Goal: Task Accomplishment & Management: Use online tool/utility

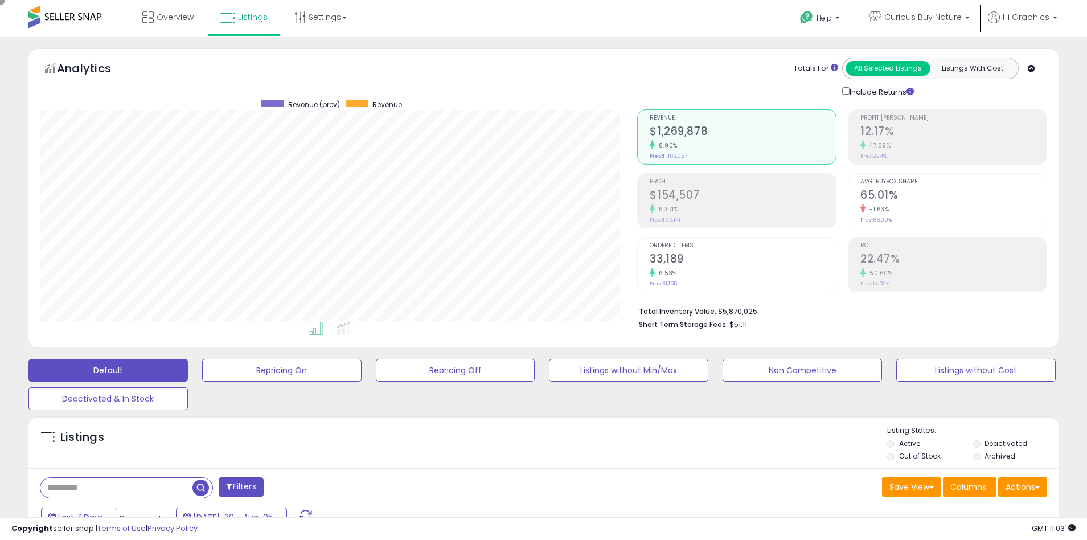
scroll to position [233, 598]
click at [925, 17] on span "Curious Buy Nature" at bounding box center [922, 16] width 77 height 11
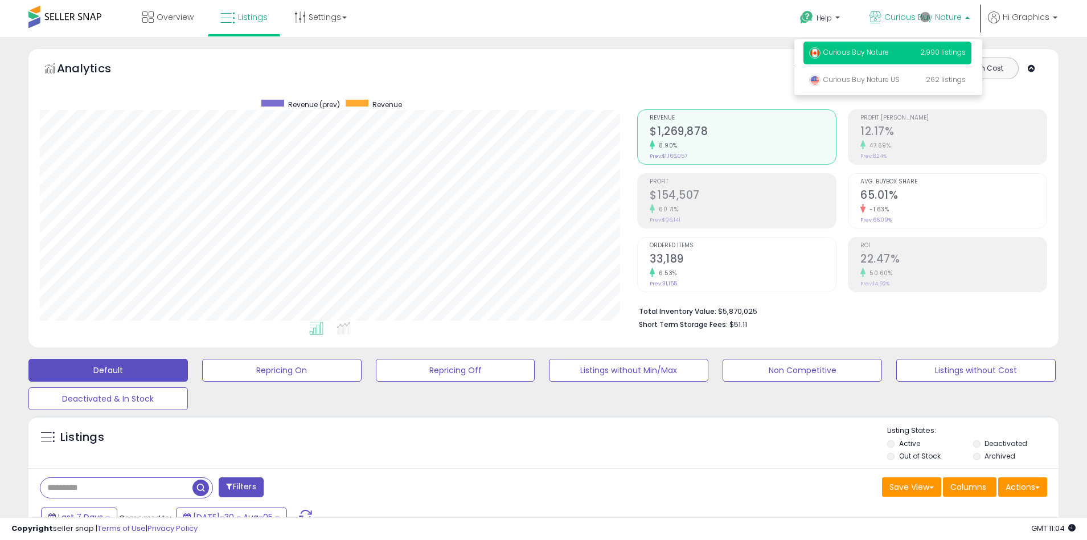
click at [889, 54] on p "Curious Buy Nature 2,990 listings" at bounding box center [887, 53] width 168 height 23
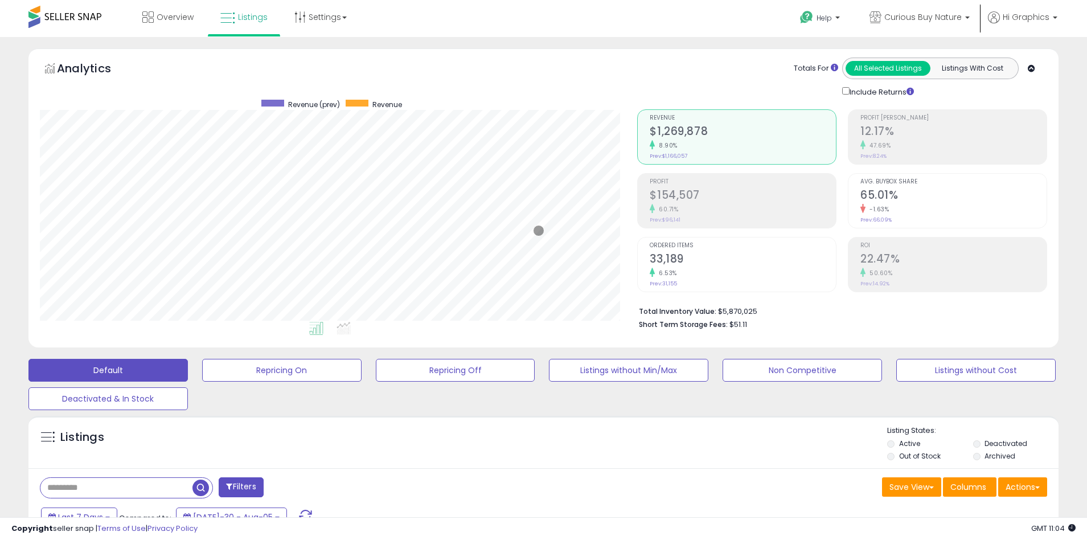
scroll to position [246, 0]
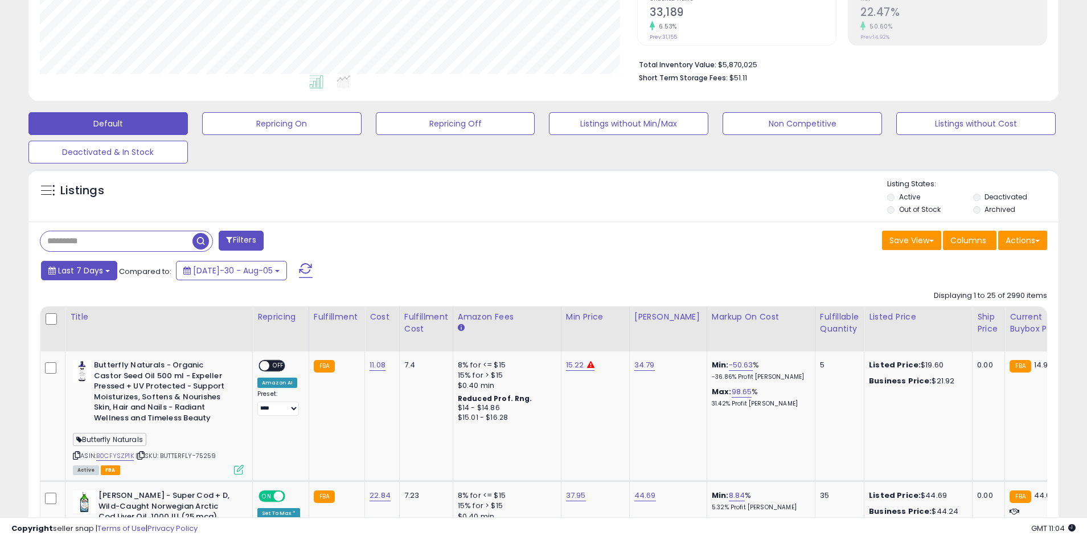
click at [79, 270] on span "Last 7 Days" at bounding box center [80, 270] width 45 height 11
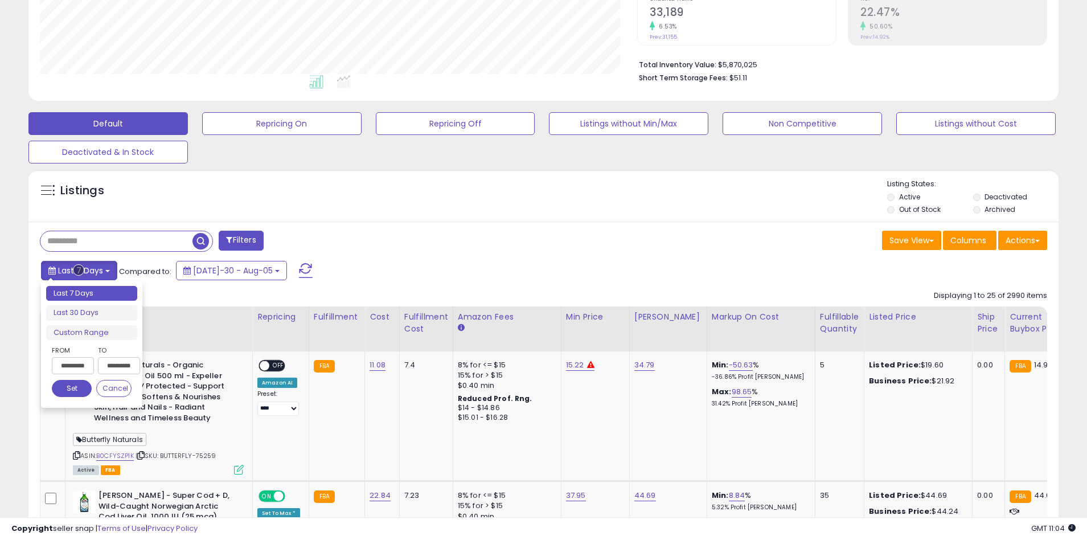
type input "**********"
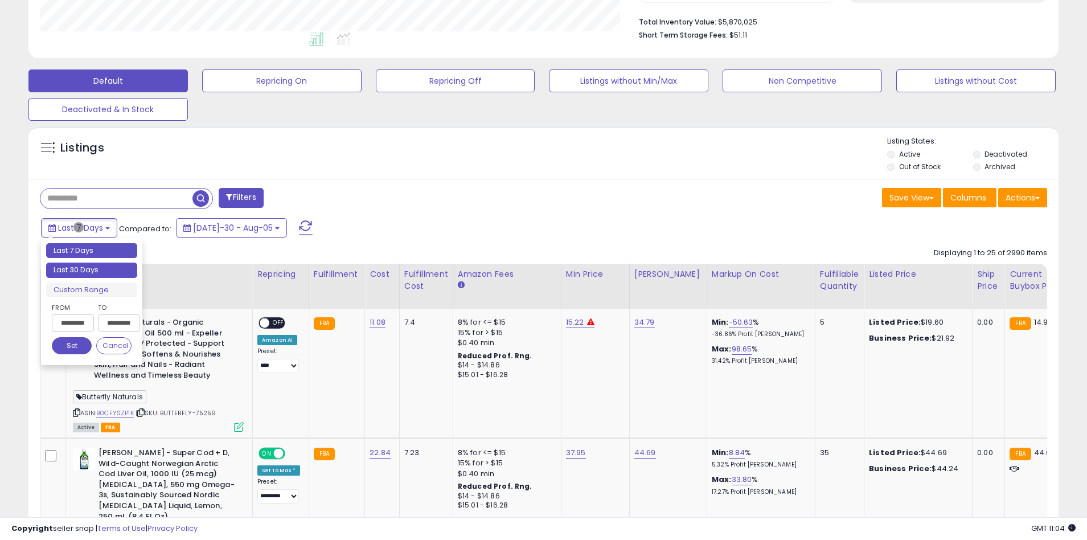
click at [92, 270] on li "Last 30 Days" at bounding box center [91, 269] width 91 height 15
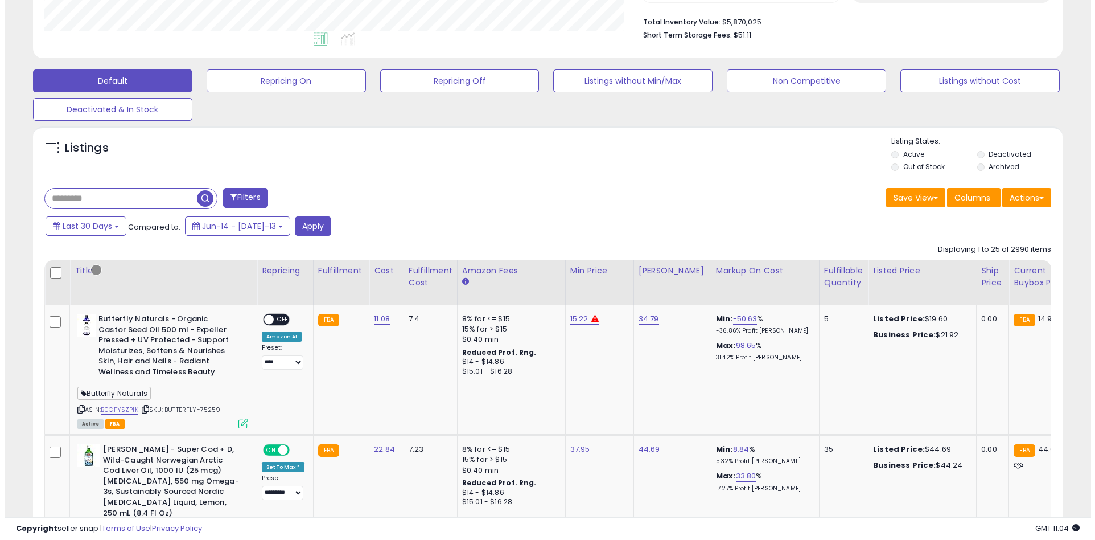
scroll to position [217, 0]
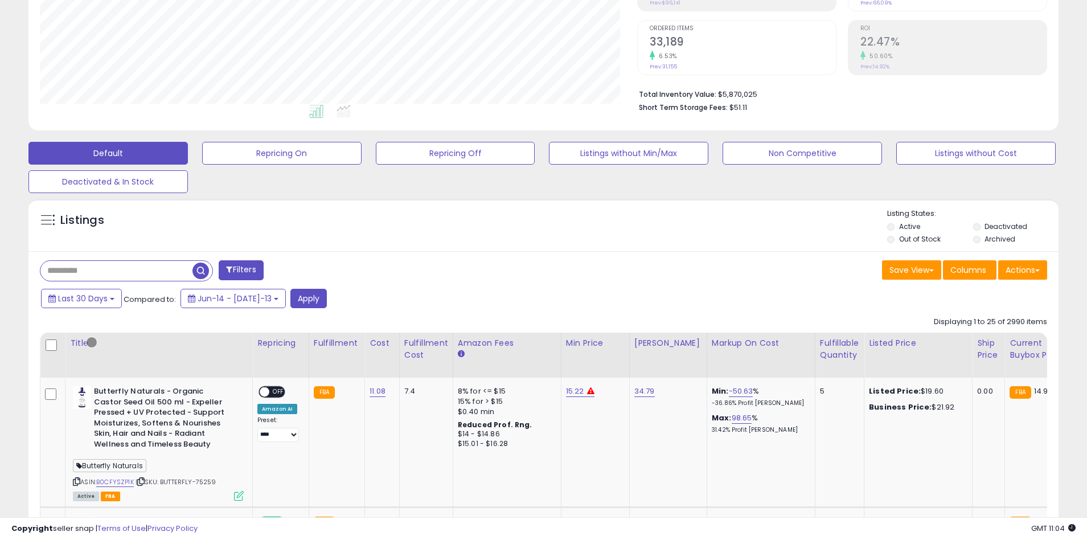
click at [242, 270] on button "Filters" at bounding box center [241, 270] width 44 height 20
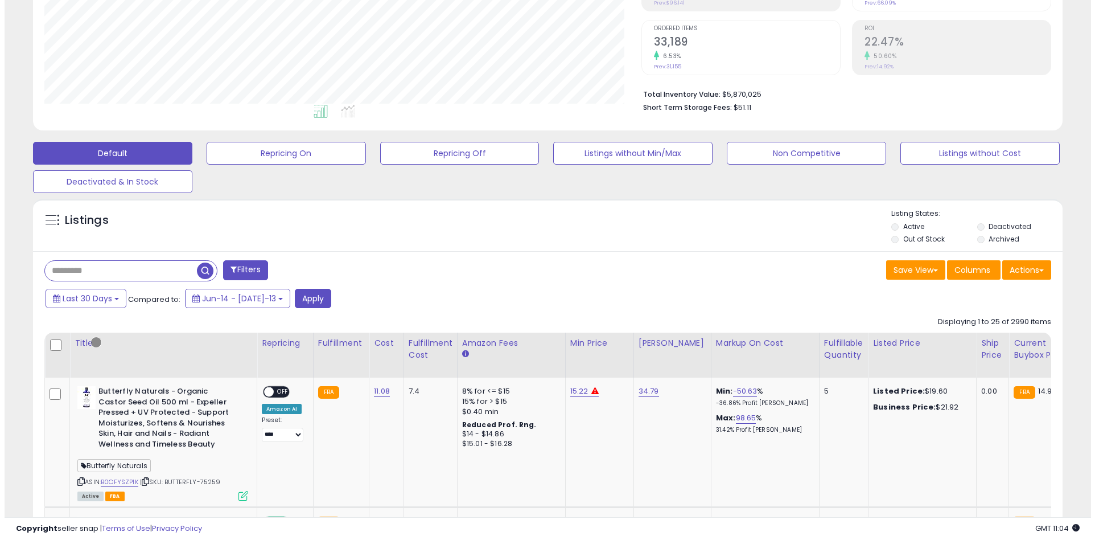
scroll to position [233, 602]
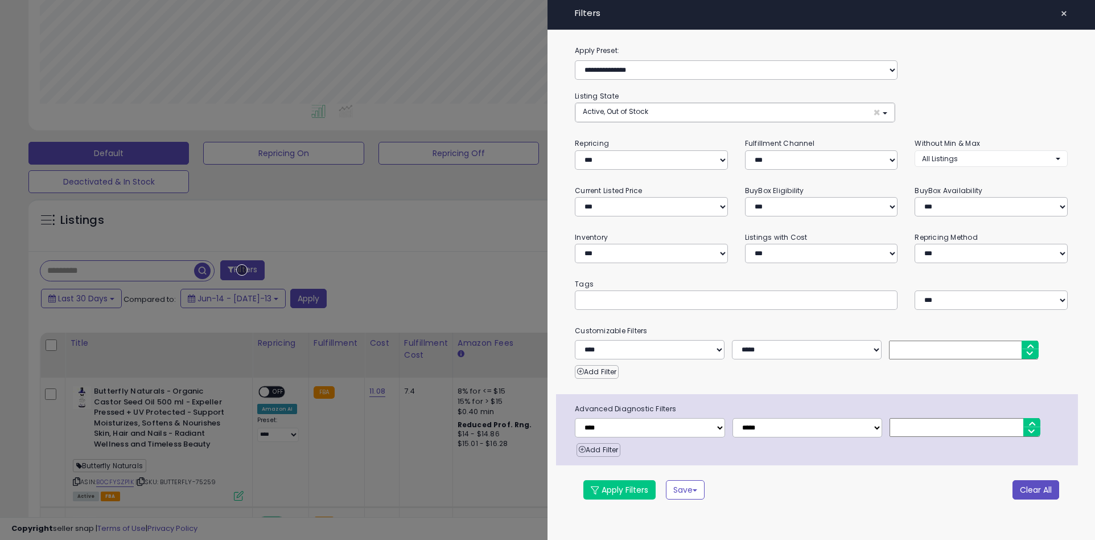
click at [1035, 489] on button "Clear All" at bounding box center [1036, 489] width 47 height 19
select select "*"
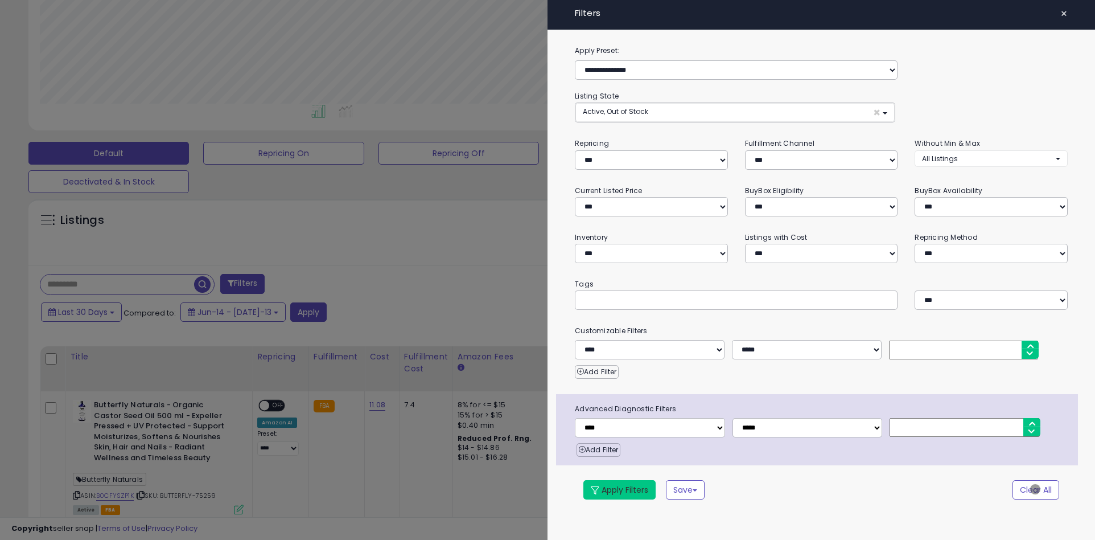
click at [620, 489] on button "Apply Filters" at bounding box center [619, 489] width 72 height 19
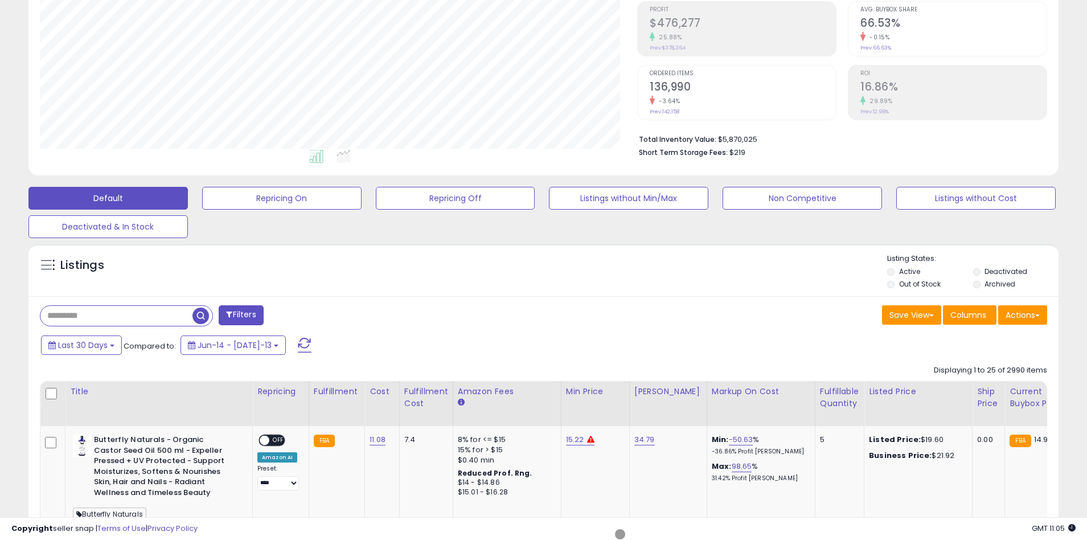
scroll to position [216, 0]
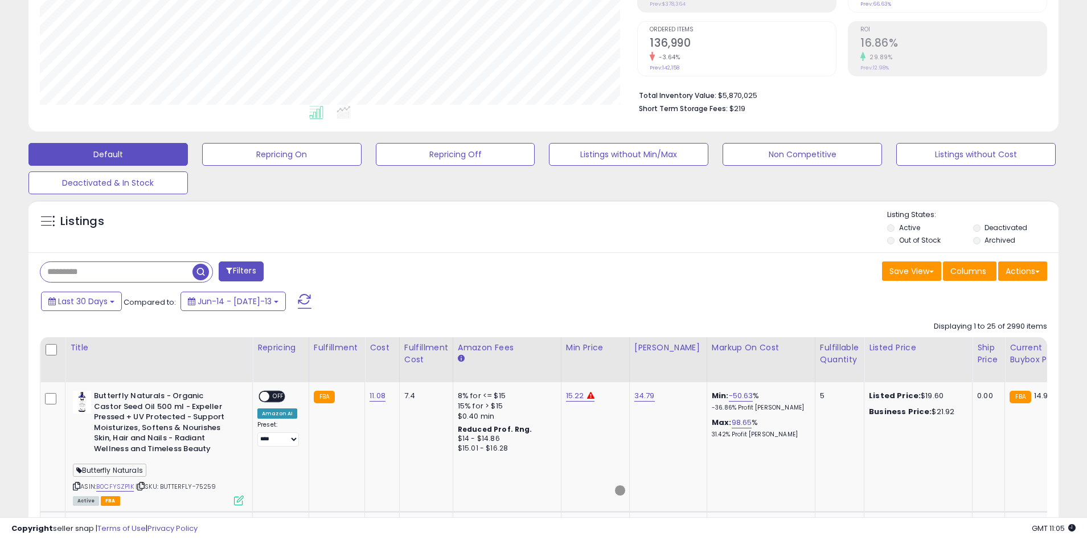
click at [202, 270] on span "button" at bounding box center [200, 272] width 17 height 17
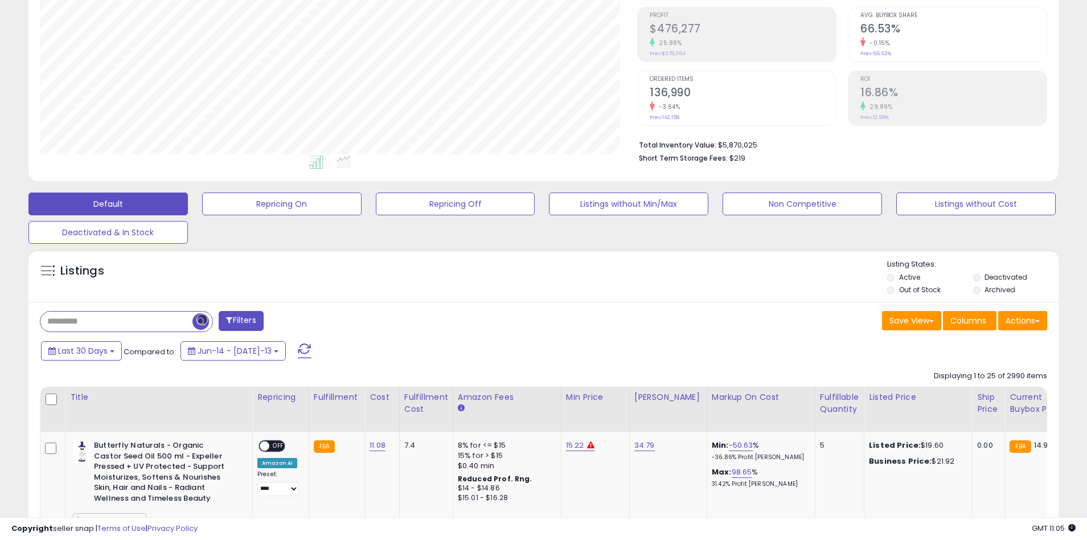
scroll to position [216, 0]
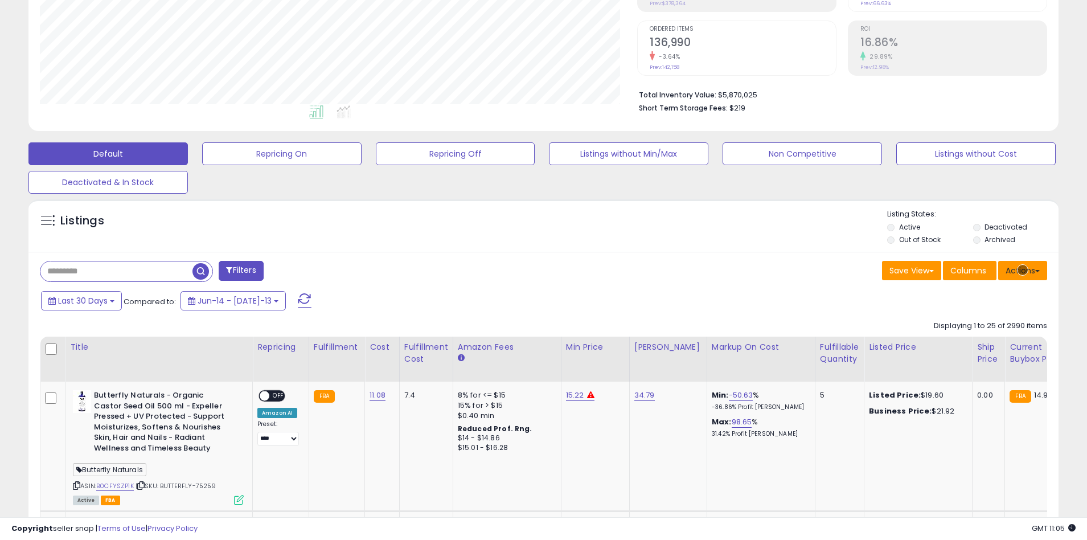
click at [1022, 270] on button "Actions" at bounding box center [1022, 270] width 49 height 19
click at [976, 343] on link "Export All Columns" at bounding box center [976, 343] width 125 height 18
